Goal: Transaction & Acquisition: Purchase product/service

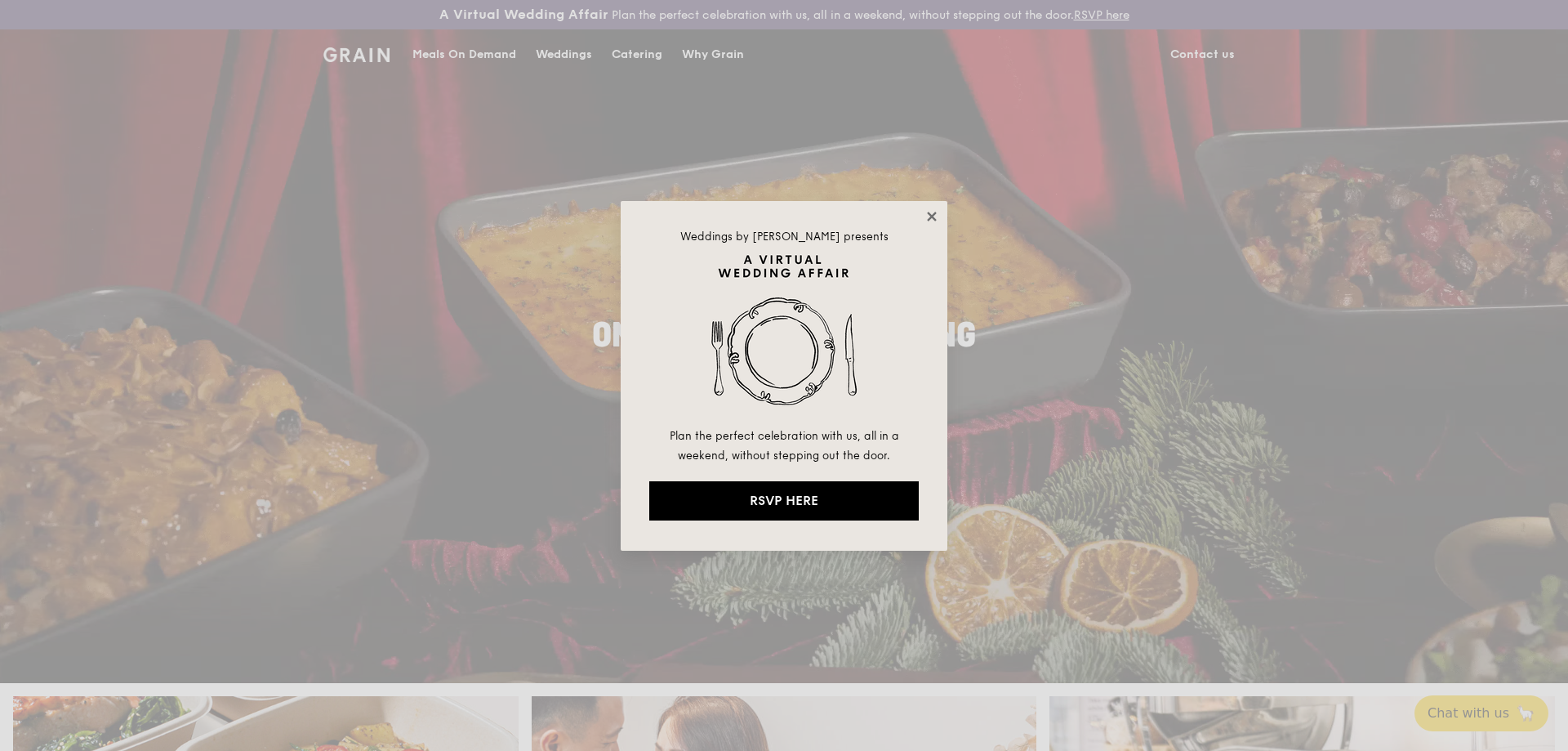
click at [933, 215] on icon at bounding box center [931, 216] width 9 height 9
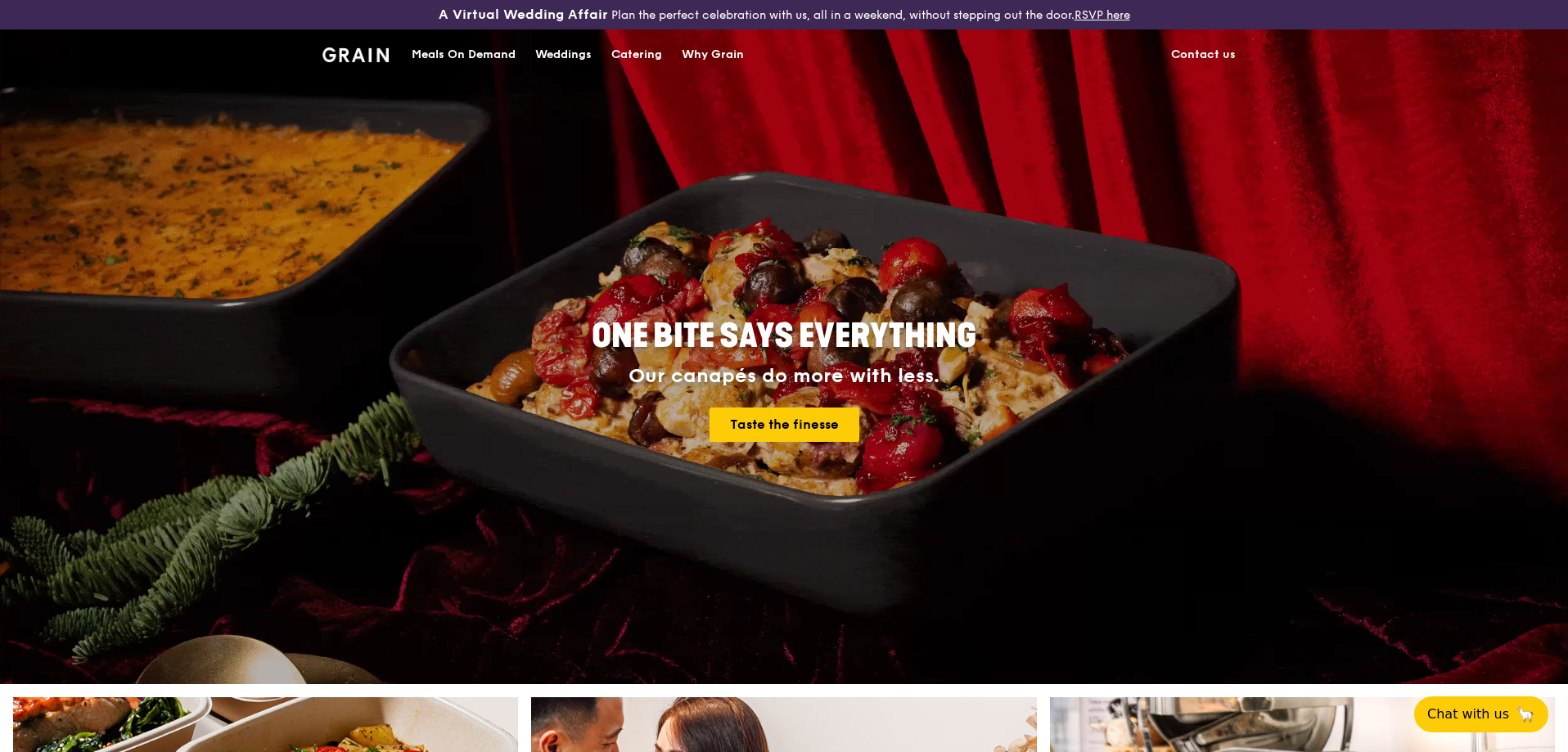
click at [454, 46] on div "Meals On Demand" at bounding box center [463, 54] width 104 height 49
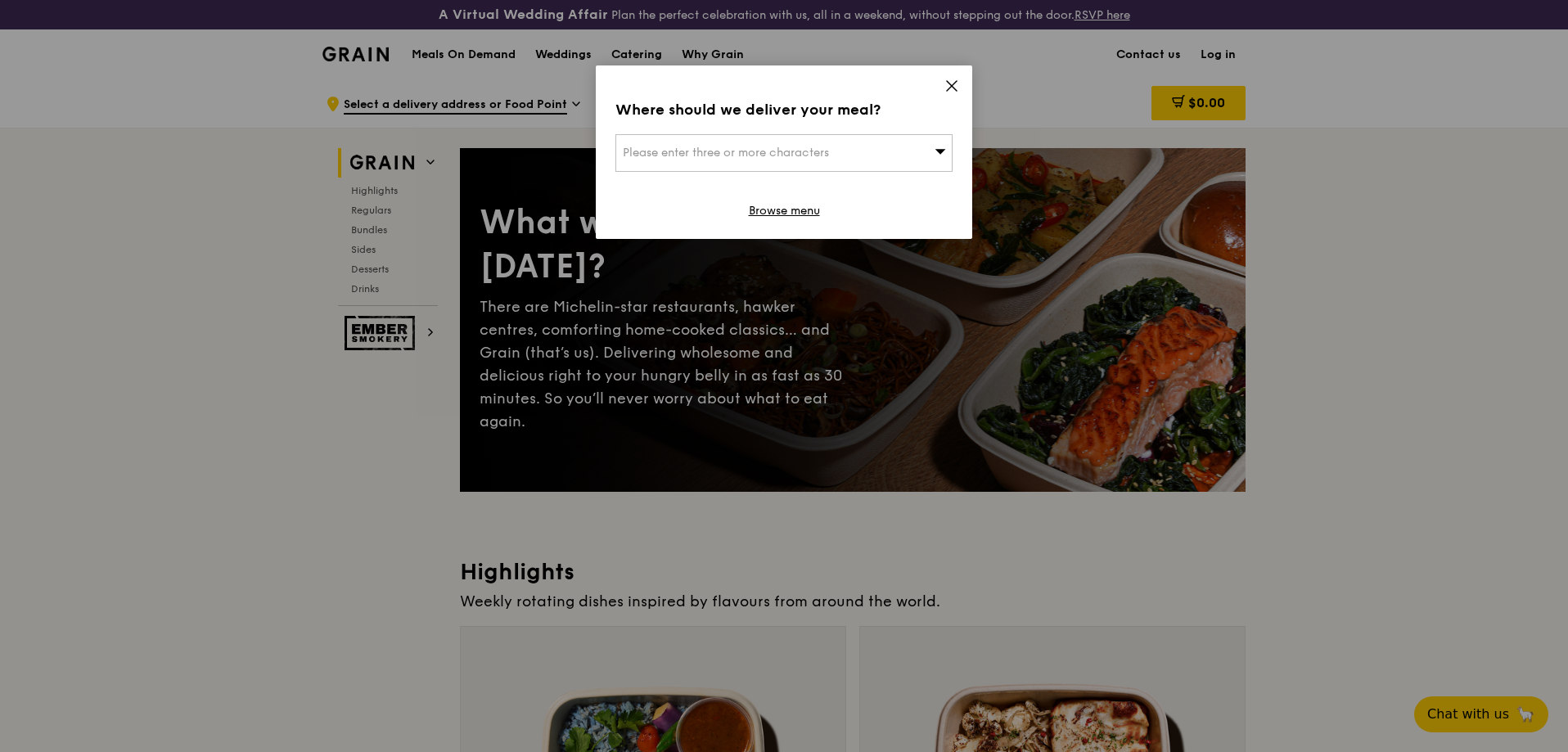
click at [937, 127] on div "Where should we deliver your meal? Please enter three or more characters Browse…" at bounding box center [784, 151] width 377 height 174
click at [934, 137] on div "Please enter three or more characters" at bounding box center [784, 153] width 337 height 38
